Goal: Understand process/instructions

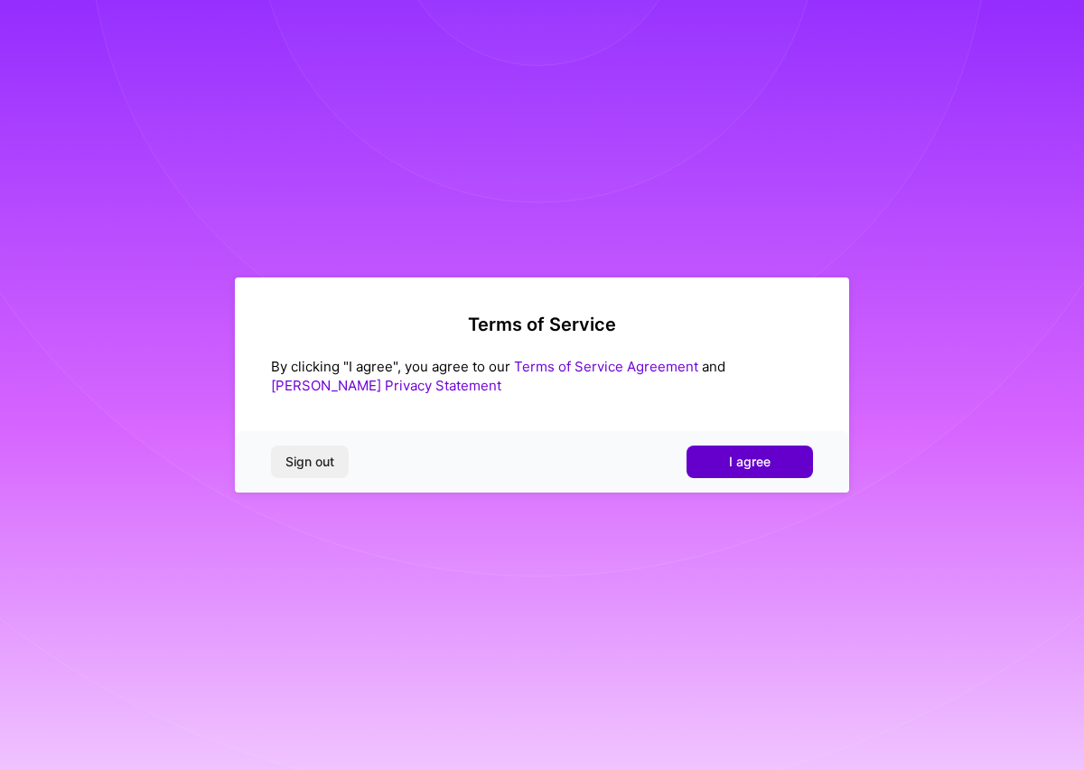
click at [784, 472] on button "I agree" at bounding box center [750, 462] width 127 height 33
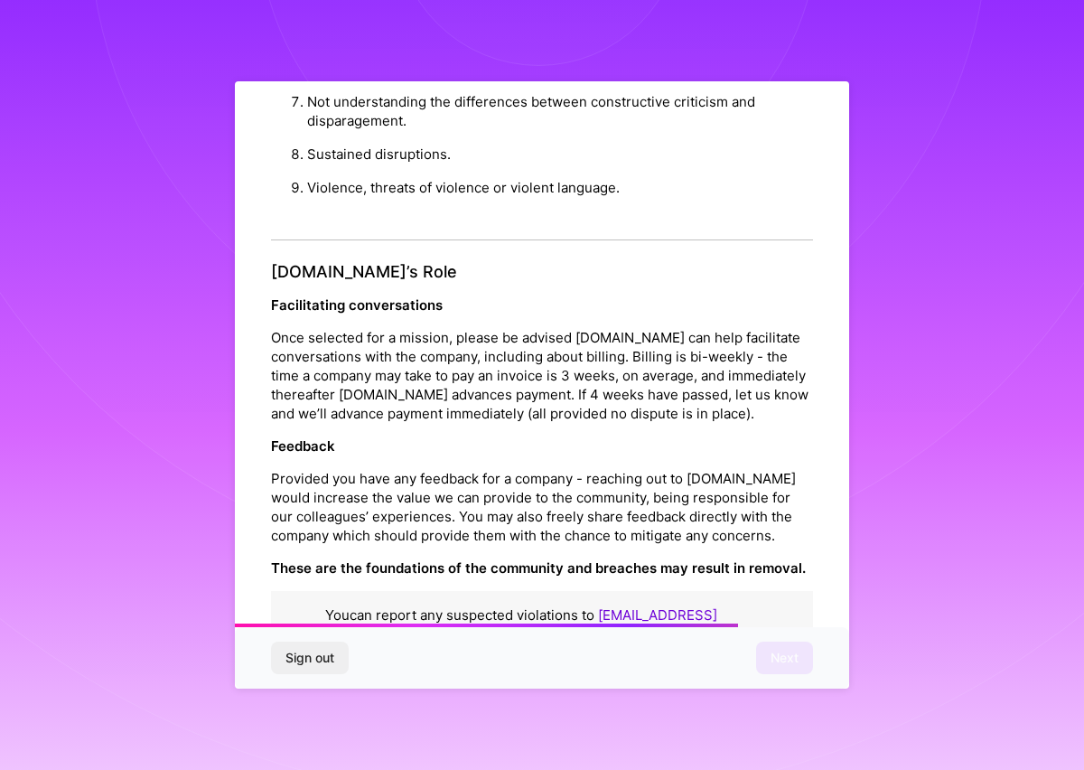
scroll to position [1879, 0]
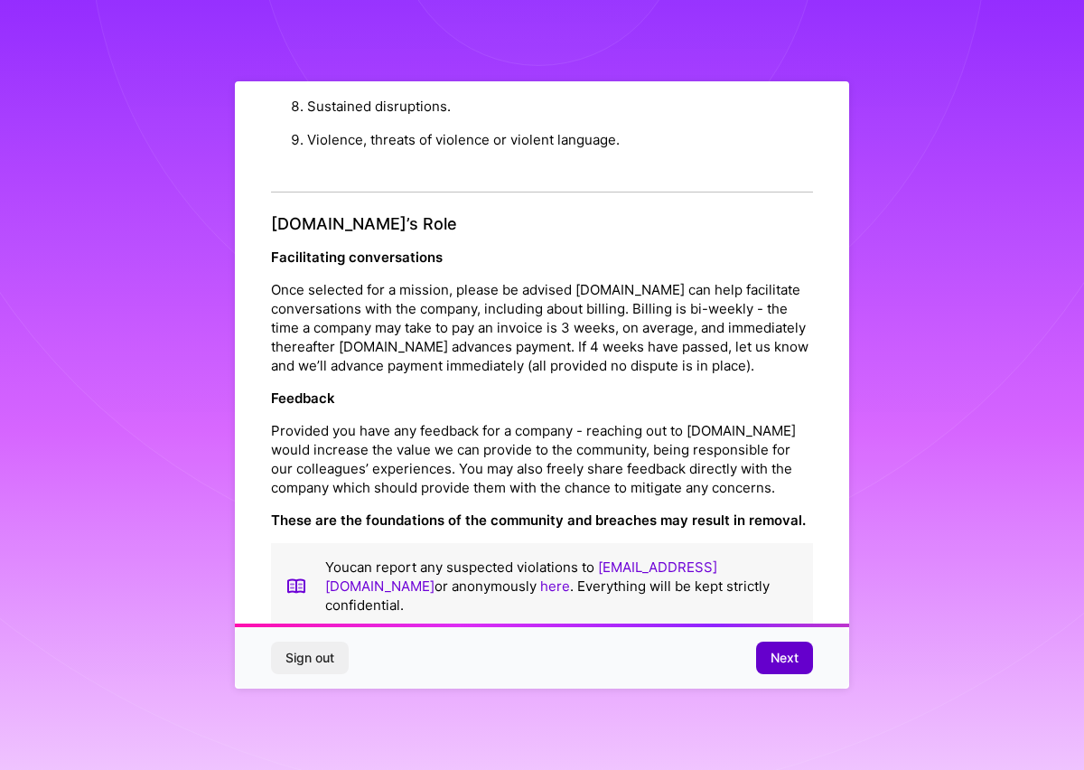
click at [775, 664] on span "Next" at bounding box center [785, 658] width 28 height 18
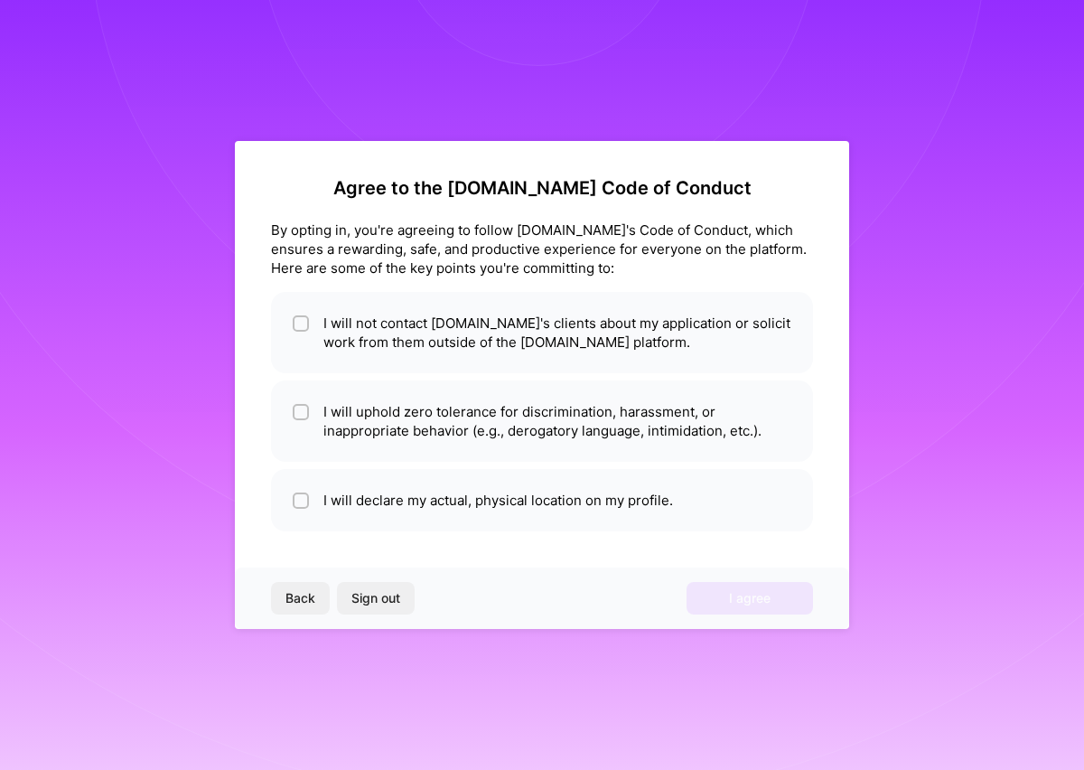
scroll to position [0, 0]
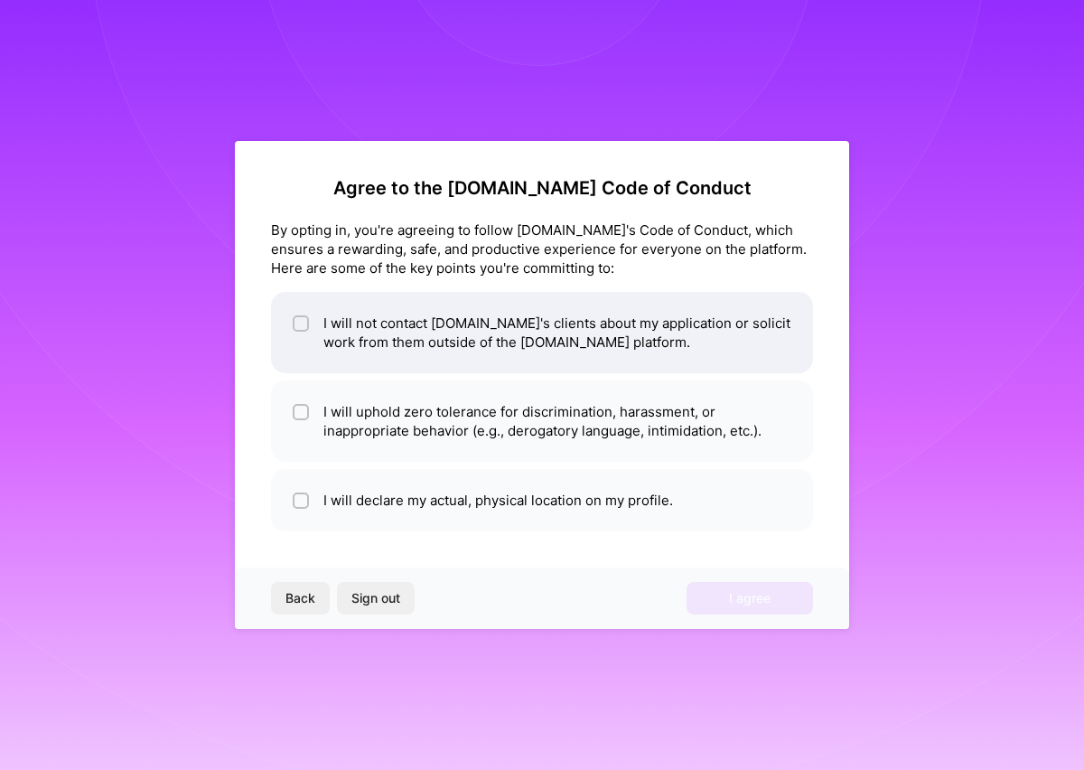
click at [427, 339] on li "I will not contact [DOMAIN_NAME]'s clients about my application or solicit work…" at bounding box center [542, 332] width 542 height 81
checkbox input "true"
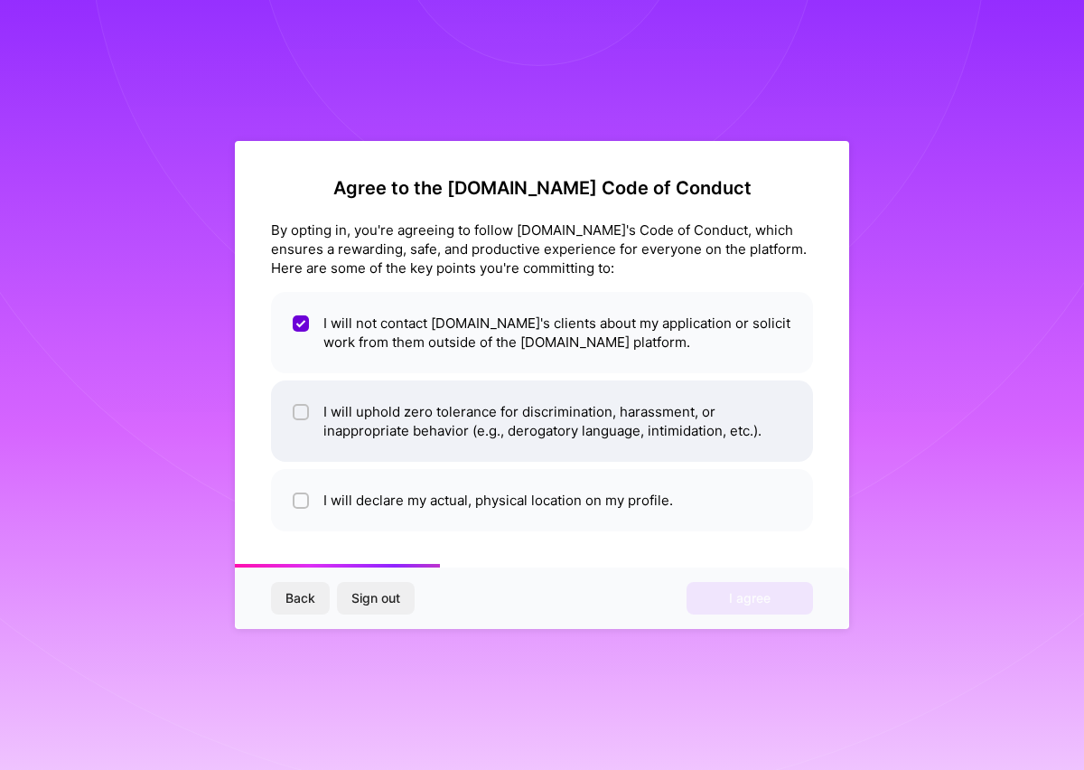
click at [394, 415] on li "I will uphold zero tolerance for discrimination, harassment, or inappropriate b…" at bounding box center [542, 420] width 542 height 81
checkbox input "true"
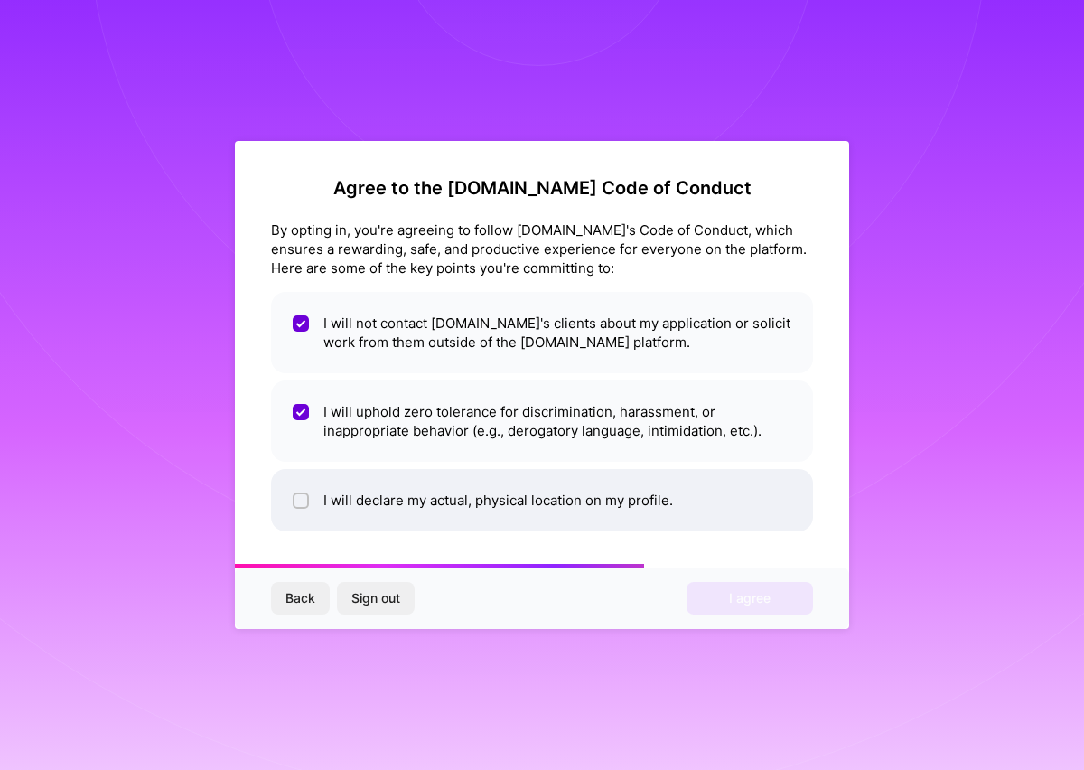
click at [367, 502] on li "I will declare my actual, physical location on my profile." at bounding box center [542, 500] width 542 height 62
checkbox input "true"
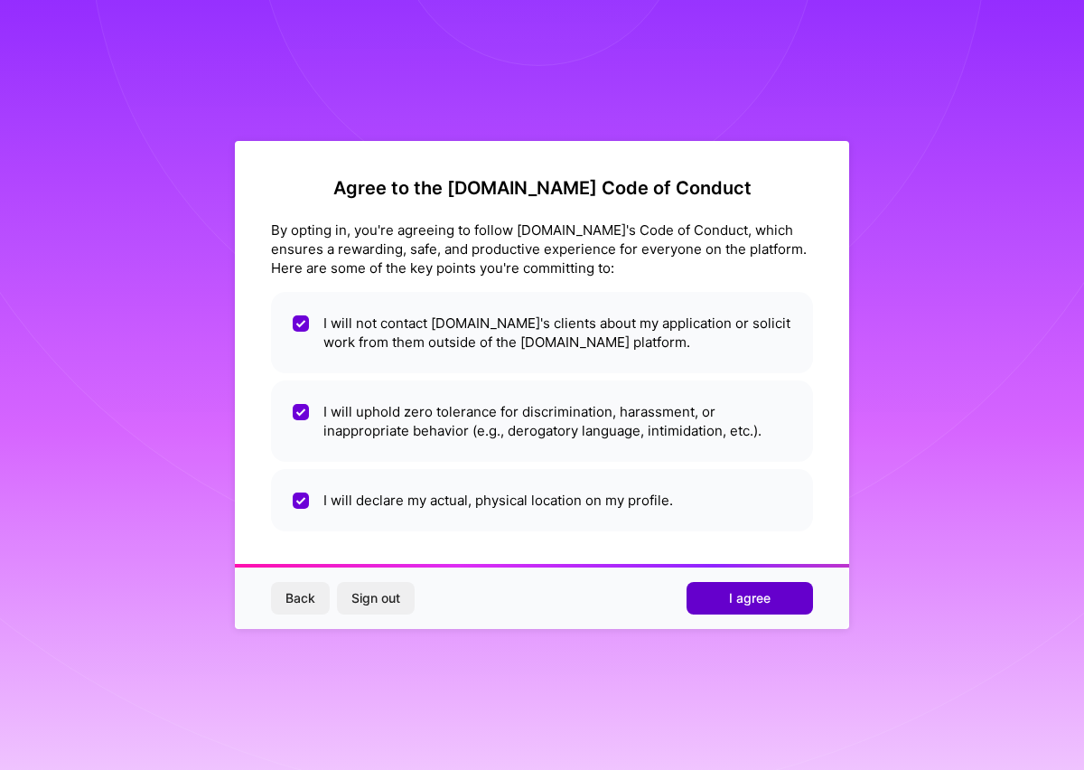
click at [725, 598] on button "I agree" at bounding box center [750, 598] width 127 height 33
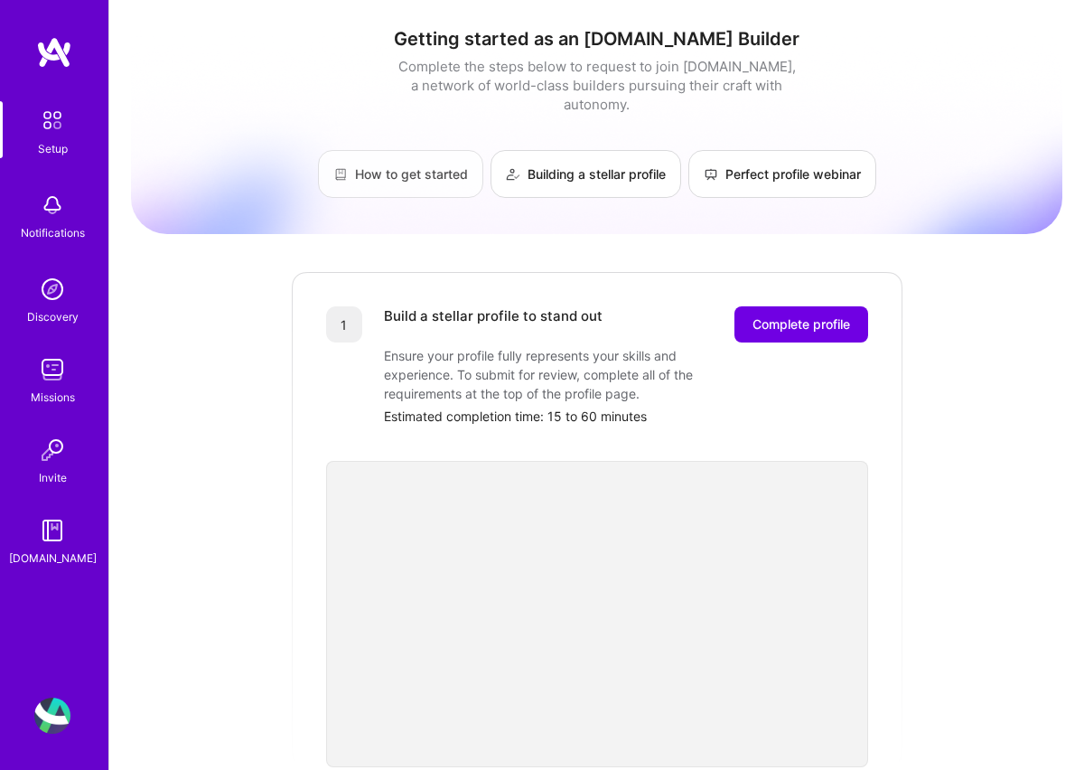
click at [399, 150] on link "How to get started" at bounding box center [400, 174] width 165 height 48
